Goal: Task Accomplishment & Management: Use online tool/utility

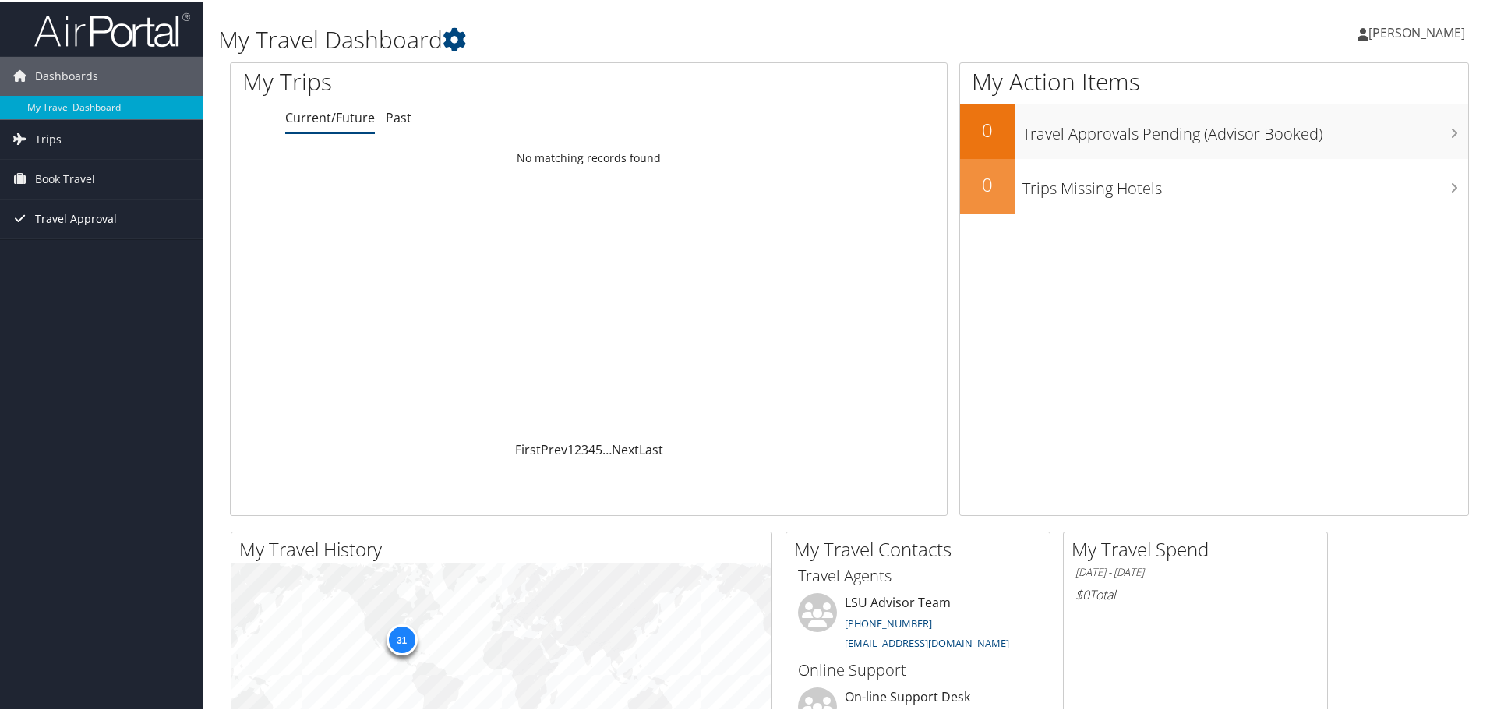
click at [30, 222] on icon at bounding box center [19, 216] width 23 height 23
click at [49, 182] on span "Book Travel" at bounding box center [65, 177] width 60 height 39
click at [19, 264] on icon at bounding box center [19, 263] width 23 height 23
click at [46, 233] on link "Book/Manage Online Trips" at bounding box center [101, 231] width 203 height 23
